Goal: Use online tool/utility: Utilize a website feature to perform a specific function

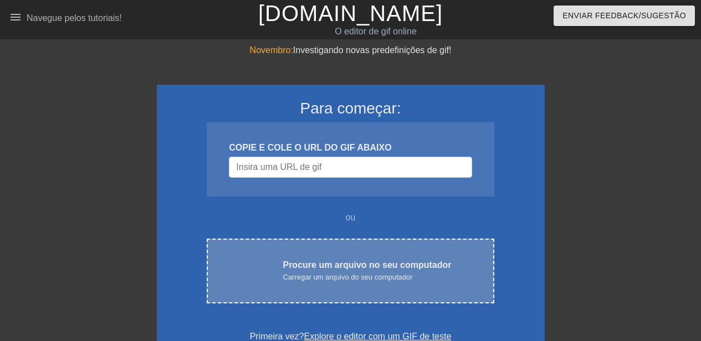
click at [362, 254] on div "upload_na_nuvem Procure um arquivo no seu computador Carregar um arquivo do seu…" at bounding box center [350, 271] width 287 height 65
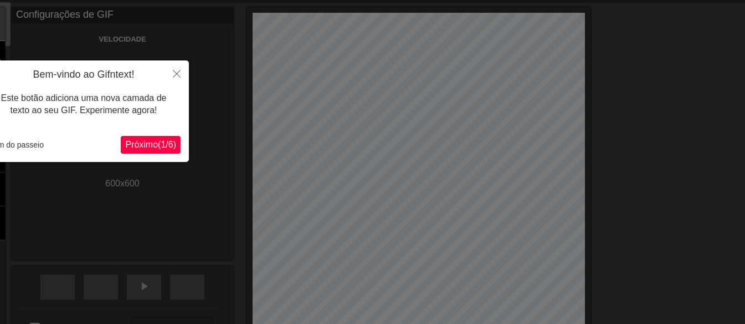
scroll to position [27, 0]
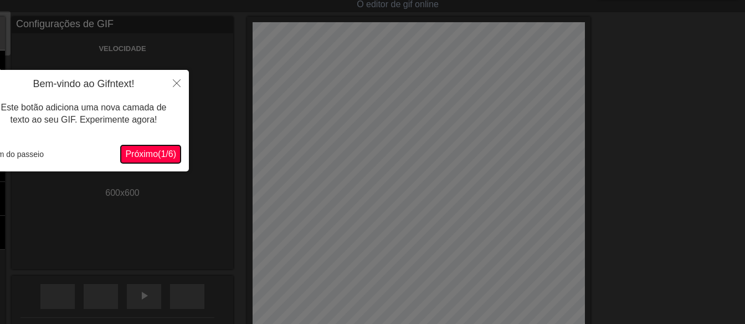
click at [142, 155] on font "Próximo" at bounding box center [141, 153] width 33 height 9
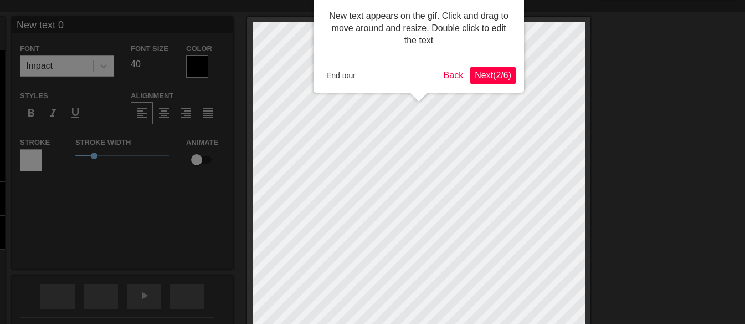
scroll to position [0, 0]
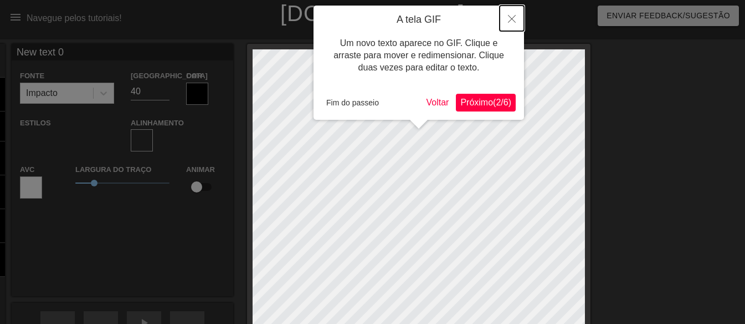
click at [508, 23] on icon "Fechar" at bounding box center [512, 19] width 8 height 8
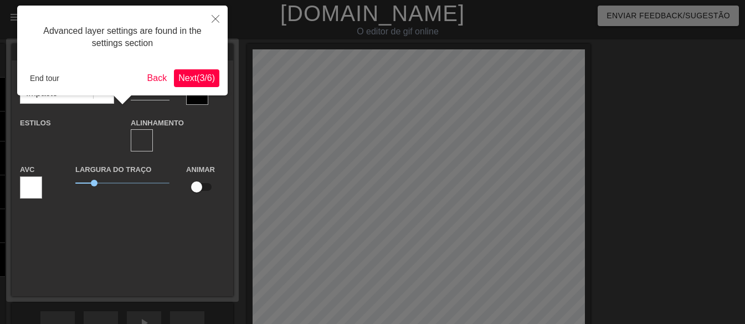
scroll to position [27, 0]
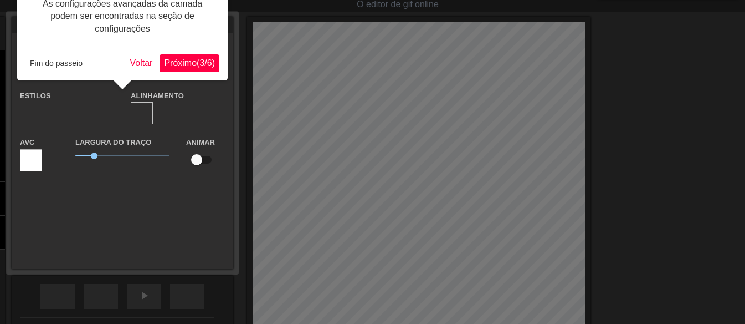
click at [143, 198] on div "New text 0 Fonte Impacto Tamanho da fonte 40 Cor Estilos formato_negrito format…" at bounding box center [123, 143] width 222 height 252
click at [168, 61] on font "Próximo" at bounding box center [180, 62] width 33 height 9
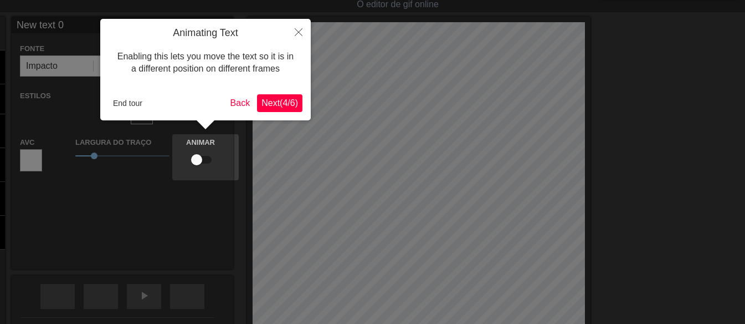
scroll to position [0, 0]
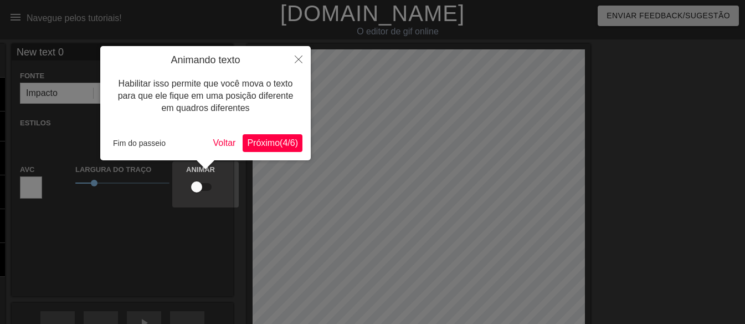
click at [283, 142] on font "4" at bounding box center [285, 142] width 5 height 9
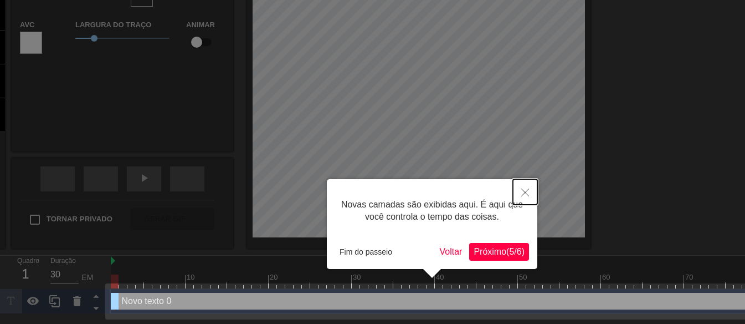
click at [527, 193] on icon "Fechar" at bounding box center [525, 192] width 8 height 8
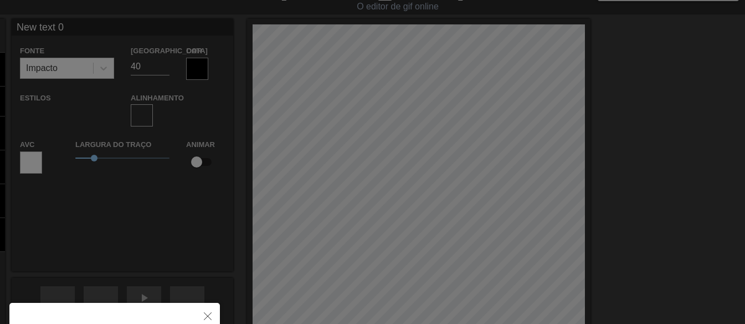
scroll to position [0, 0]
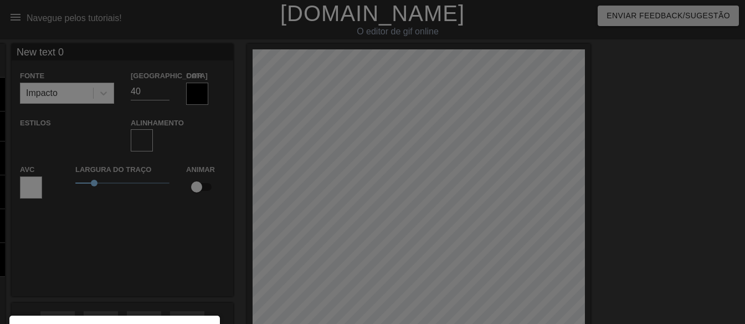
click at [160, 254] on div at bounding box center [372, 232] width 745 height 464
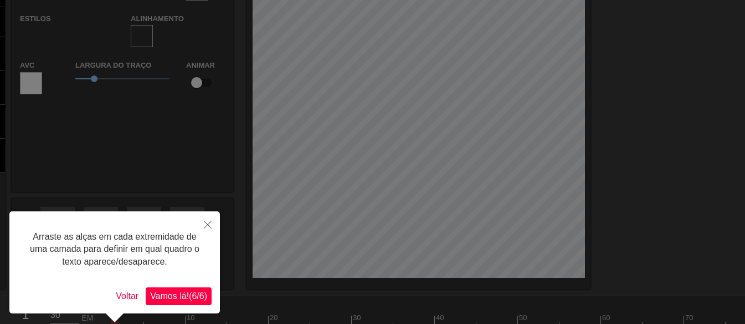
scroll to position [85, 0]
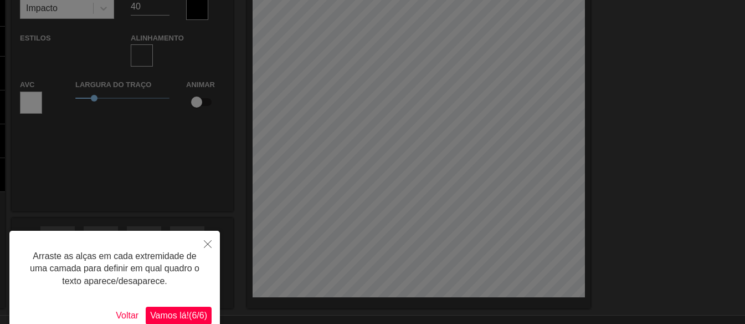
drag, startPoint x: 681, startPoint y: 109, endPoint x: 686, endPoint y: 106, distance: 6.2
click at [689, 108] on div at bounding box center [372, 147] width 745 height 464
click at [209, 247] on icon "Fechar" at bounding box center [208, 244] width 8 height 8
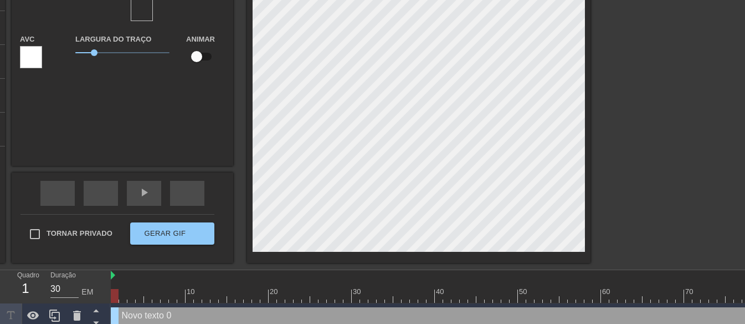
scroll to position [137, 0]
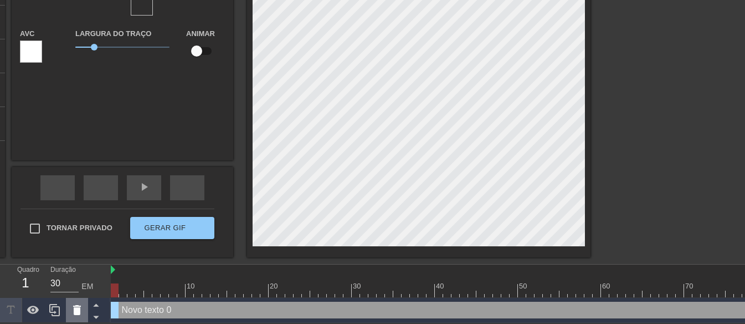
click at [75, 309] on icon at bounding box center [77, 310] width 8 height 10
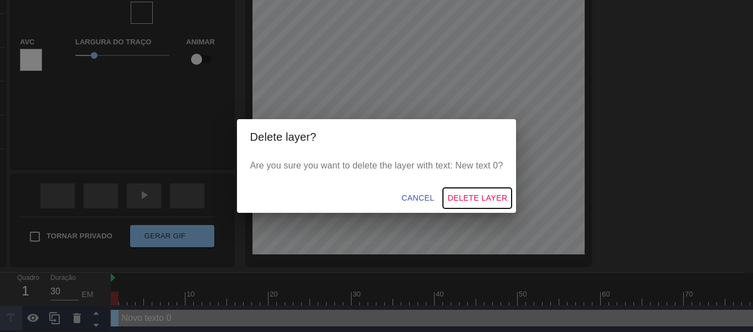
click at [470, 192] on span "Delete Layer" at bounding box center [478, 198] width 60 height 14
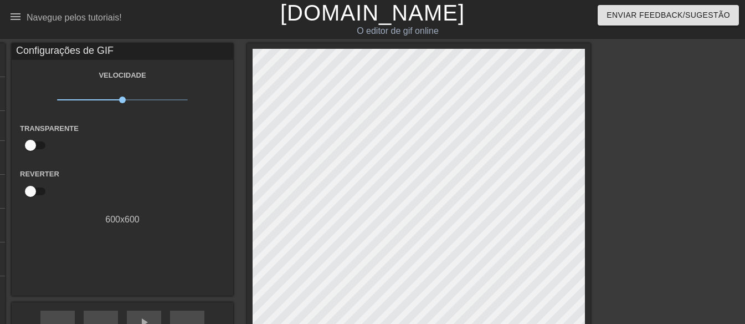
scroll to position [0, 0]
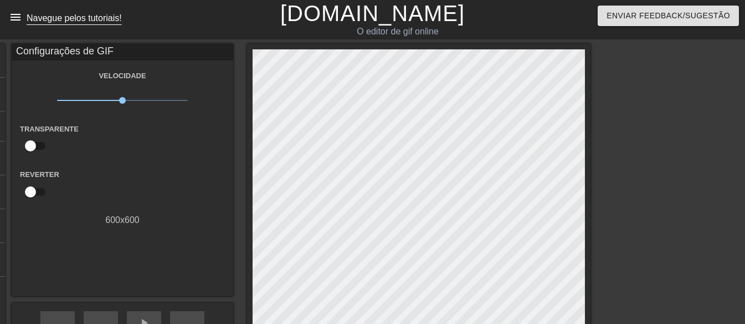
click at [12, 23] on font "menu_livro" at bounding box center [55, 17] width 93 height 13
click at [37, 142] on input "checkbox" at bounding box center [30, 145] width 63 height 21
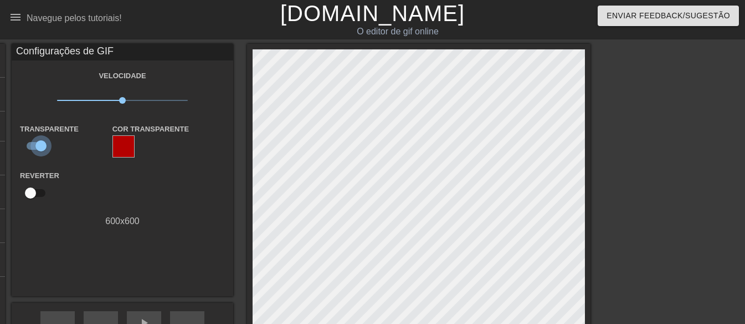
click at [35, 142] on input "checkbox" at bounding box center [40, 145] width 63 height 21
checkbox input "false"
click at [79, 103] on span "x1,00" at bounding box center [122, 100] width 131 height 13
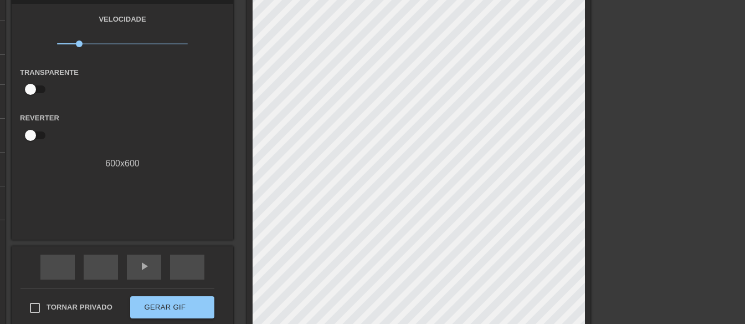
scroll to position [111, 0]
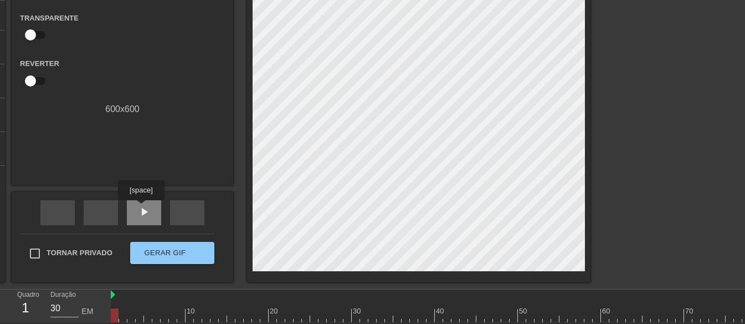
click at [141, 208] on font "play_arrow" at bounding box center [143, 211] width 13 height 13
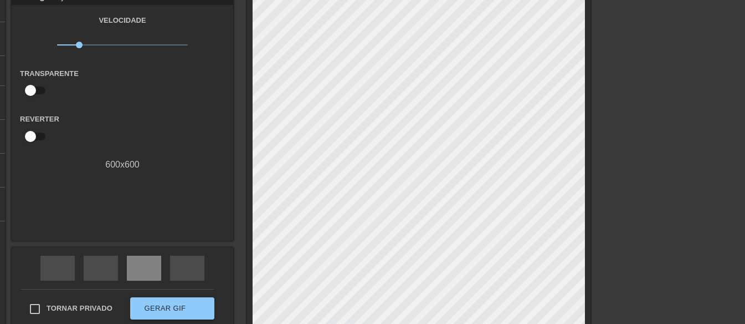
scroll to position [0, 0]
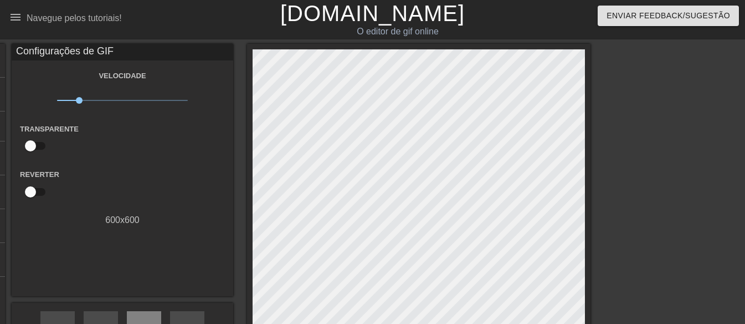
click at [160, 101] on span "x0.219" at bounding box center [122, 100] width 131 height 13
click at [147, 100] on span "x2.40" at bounding box center [122, 100] width 131 height 13
click at [141, 99] on span "x2.40" at bounding box center [122, 100] width 131 height 13
click at [127, 100] on span "x1.91" at bounding box center [122, 100] width 131 height 13
click at [117, 97] on span "x1.19" at bounding box center [122, 100] width 131 height 13
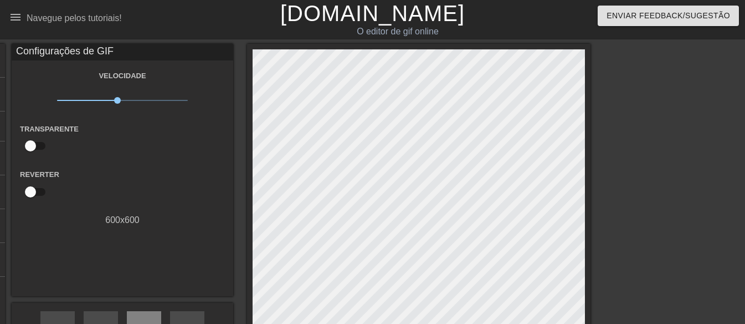
click at [120, 96] on span "x0.841" at bounding box center [122, 100] width 131 height 13
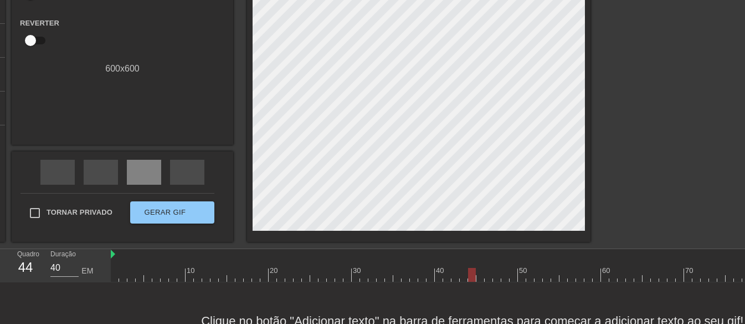
scroll to position [187, 0]
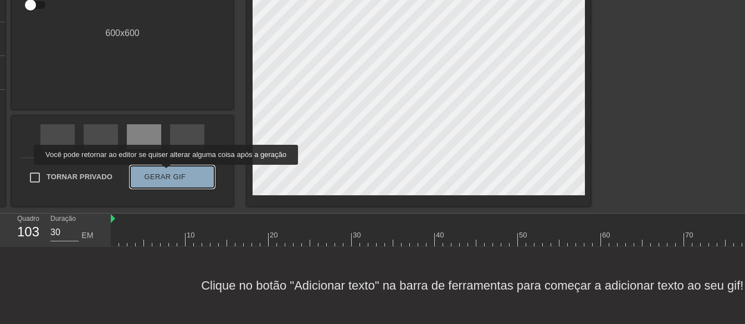
type input "40"
click at [165, 172] on font "Gerar GIF" at bounding box center [166, 176] width 42 height 8
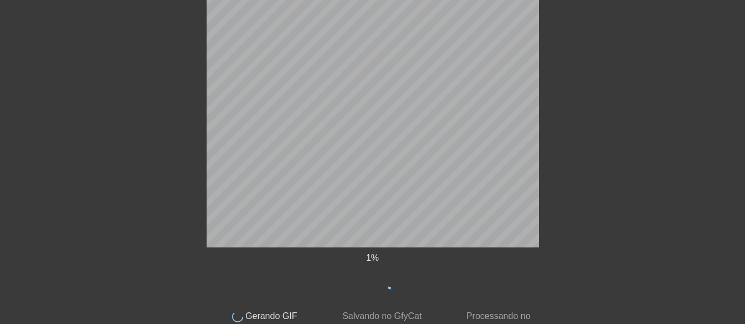
scroll to position [145, 0]
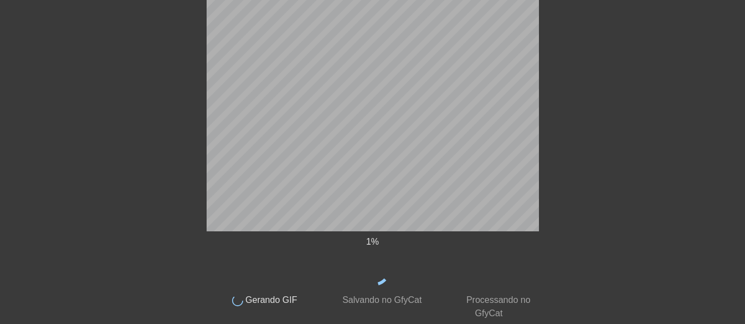
drag, startPoint x: 203, startPoint y: 74, endPoint x: 117, endPoint y: 137, distance: 106.3
click at [137, 136] on div "1 % feito Gerando GIF feito Salvando no GfyCat feito Processando no GfyCat títu…" at bounding box center [372, 109] width 745 height 421
